Goal: Check status

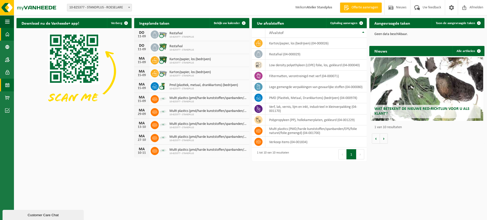
click at [13, 82] on link "Kalender" at bounding box center [7, 85] width 14 height 13
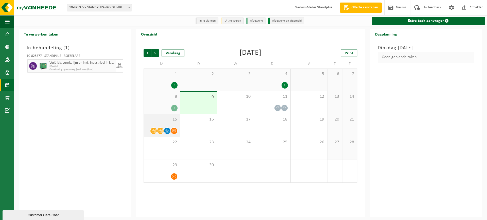
click at [172, 128] on div at bounding box center [161, 130] width 31 height 7
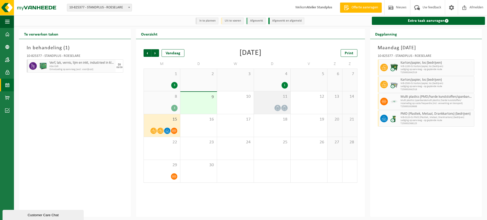
click at [266, 107] on div at bounding box center [272, 108] width 31 height 7
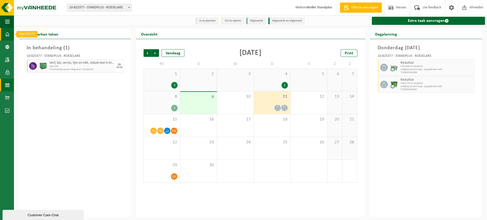
click at [8, 32] on span at bounding box center [7, 34] width 5 height 13
